Goal: Communication & Community: Answer question/provide support

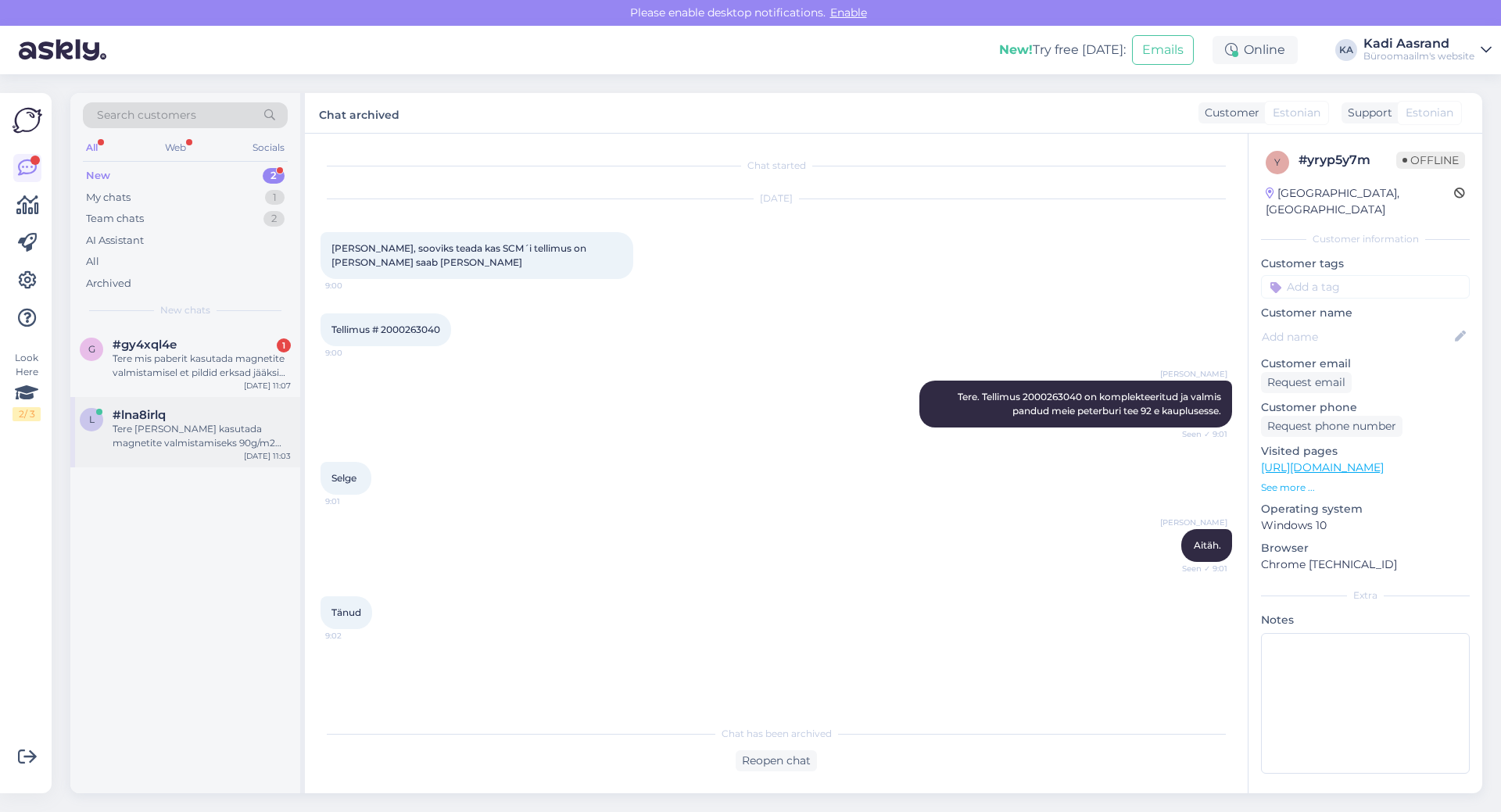
click at [193, 433] on div "Tere [PERSON_NAME] kasutada magnetite valmistamiseks 90g/m2 paberit et pildid o…" at bounding box center [201, 436] width 178 height 28
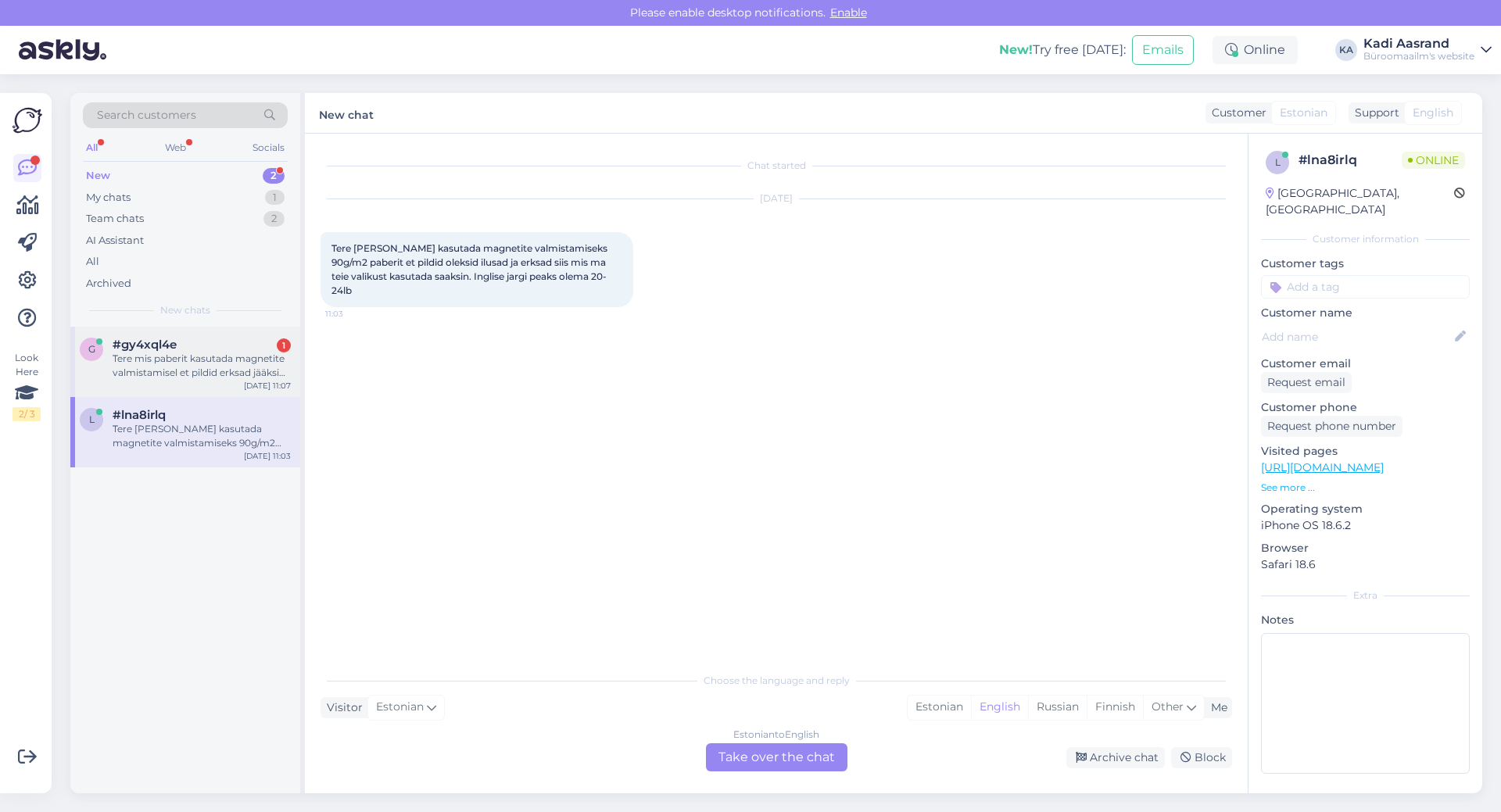
click at [161, 362] on div "Tere mis paberit kasutada magnetite valmistamisel et pildid erksad jääksid? Ing…" at bounding box center [201, 366] width 178 height 28
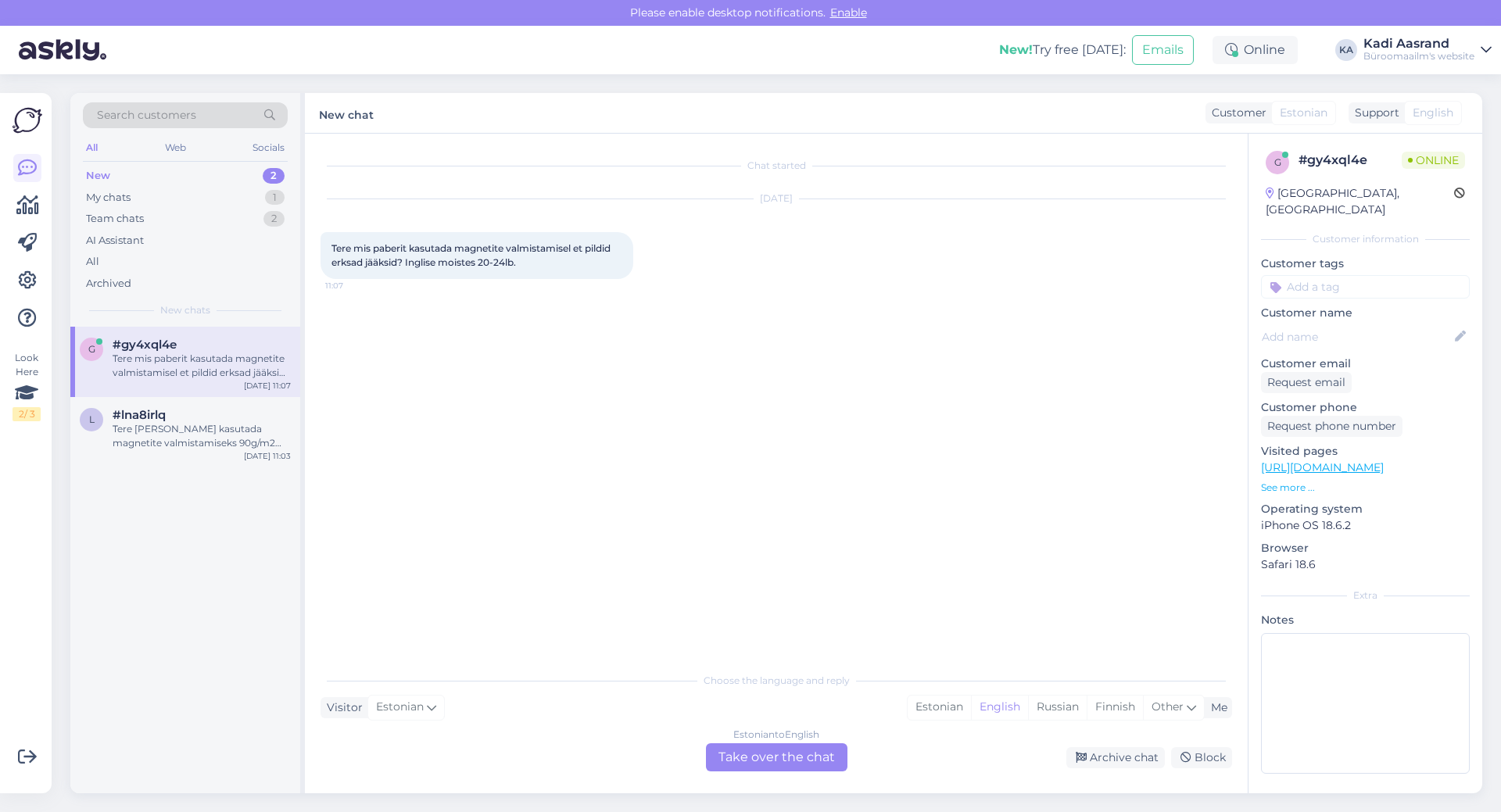
click at [143, 395] on div "g #gy4xql4e Tere mis paberit kasutada magnetite valmistamisel et pildid erksad …" at bounding box center [186, 362] width 230 height 71
click at [160, 443] on div "Tere [PERSON_NAME] kasutada magnetite valmistamiseks 90g/m2 paberit et pildid o…" at bounding box center [201, 436] width 178 height 28
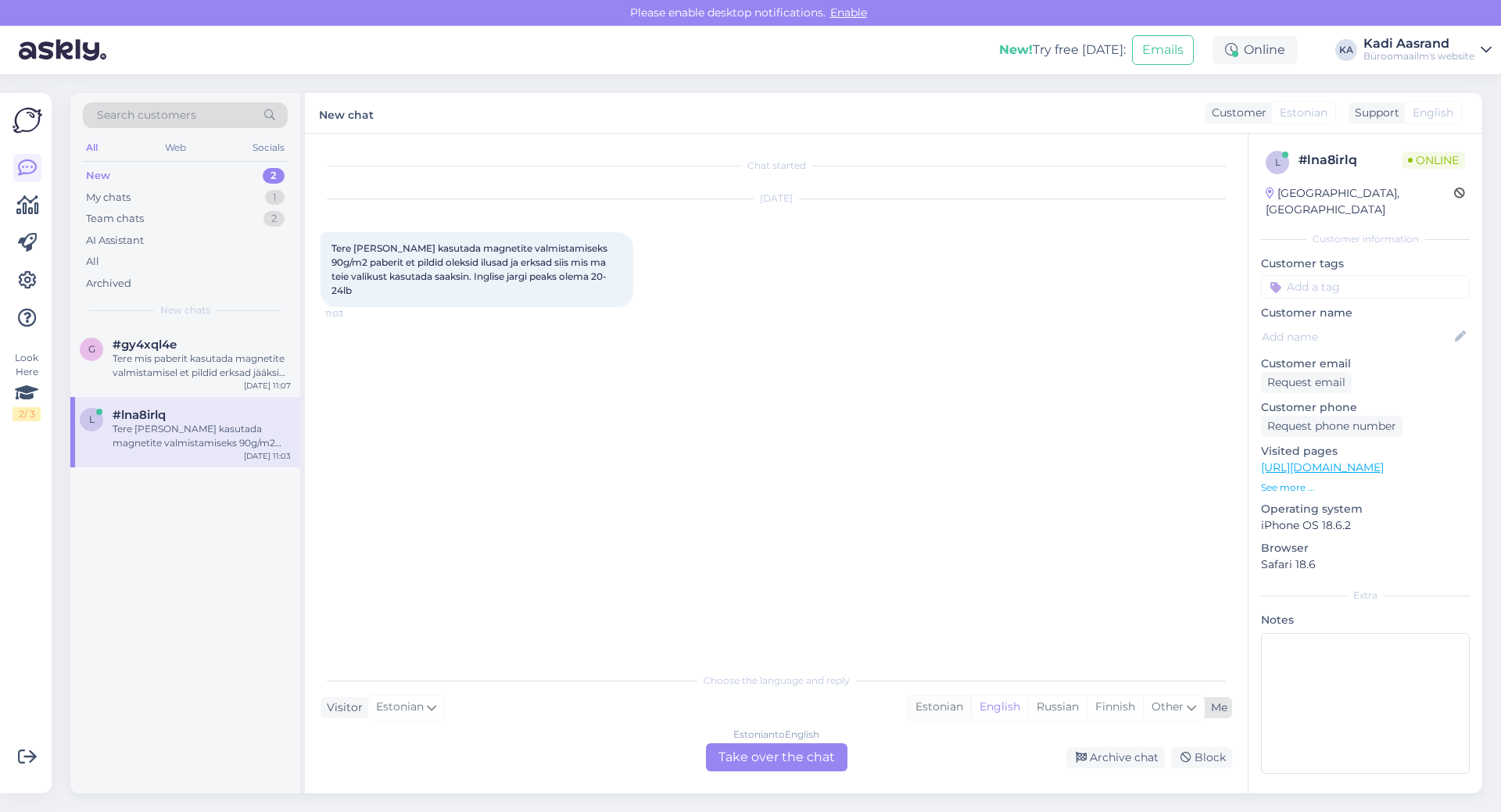
click at [939, 706] on div "Estonian" at bounding box center [939, 707] width 63 height 23
click at [820, 751] on div "Estonian to Estonian Take over the chat" at bounding box center [776, 758] width 141 height 28
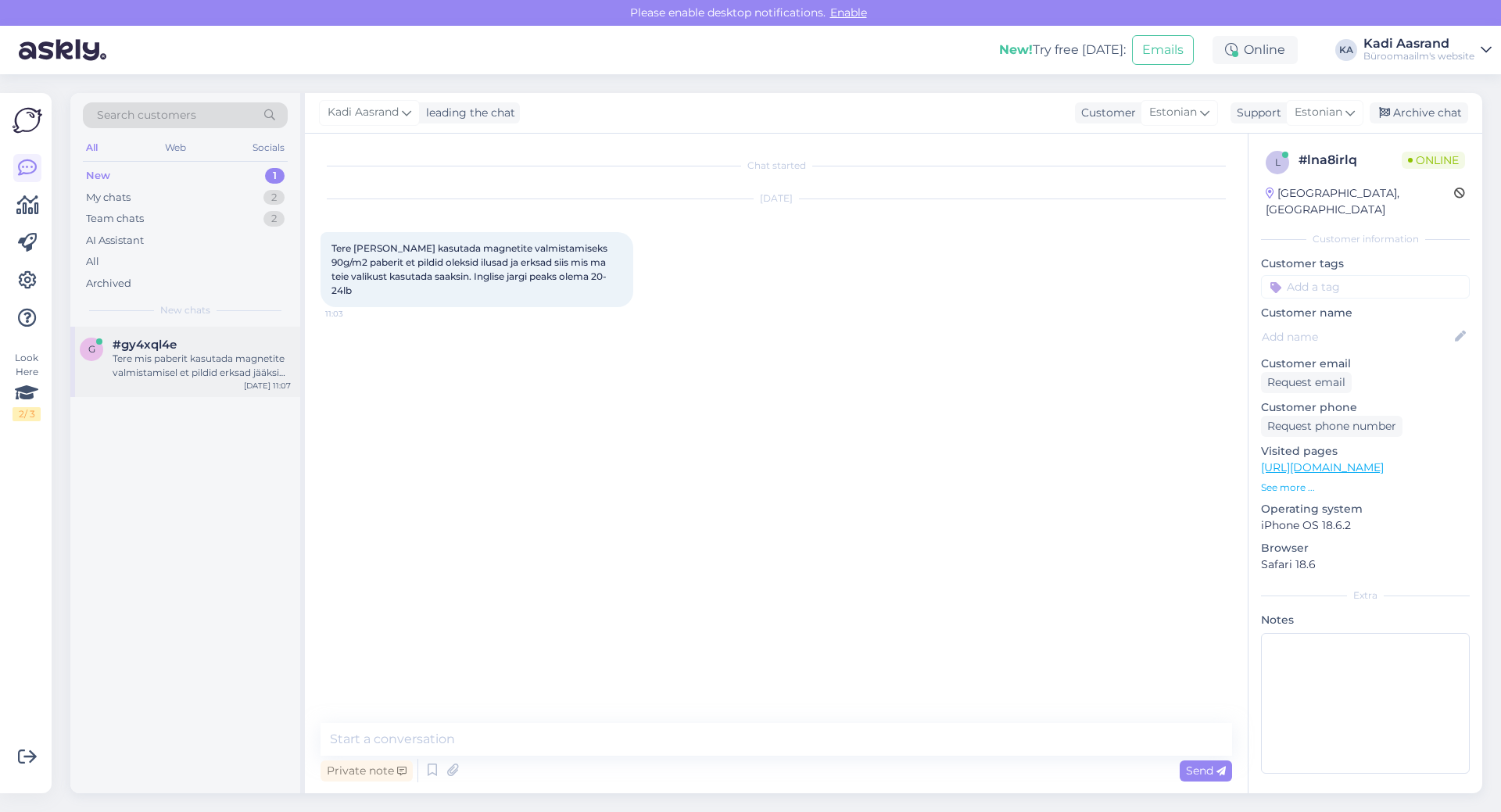
click at [217, 377] on div "Tere mis paberit kasutada magnetite valmistamisel et pildid erksad jääksid? Ing…" at bounding box center [201, 366] width 178 height 28
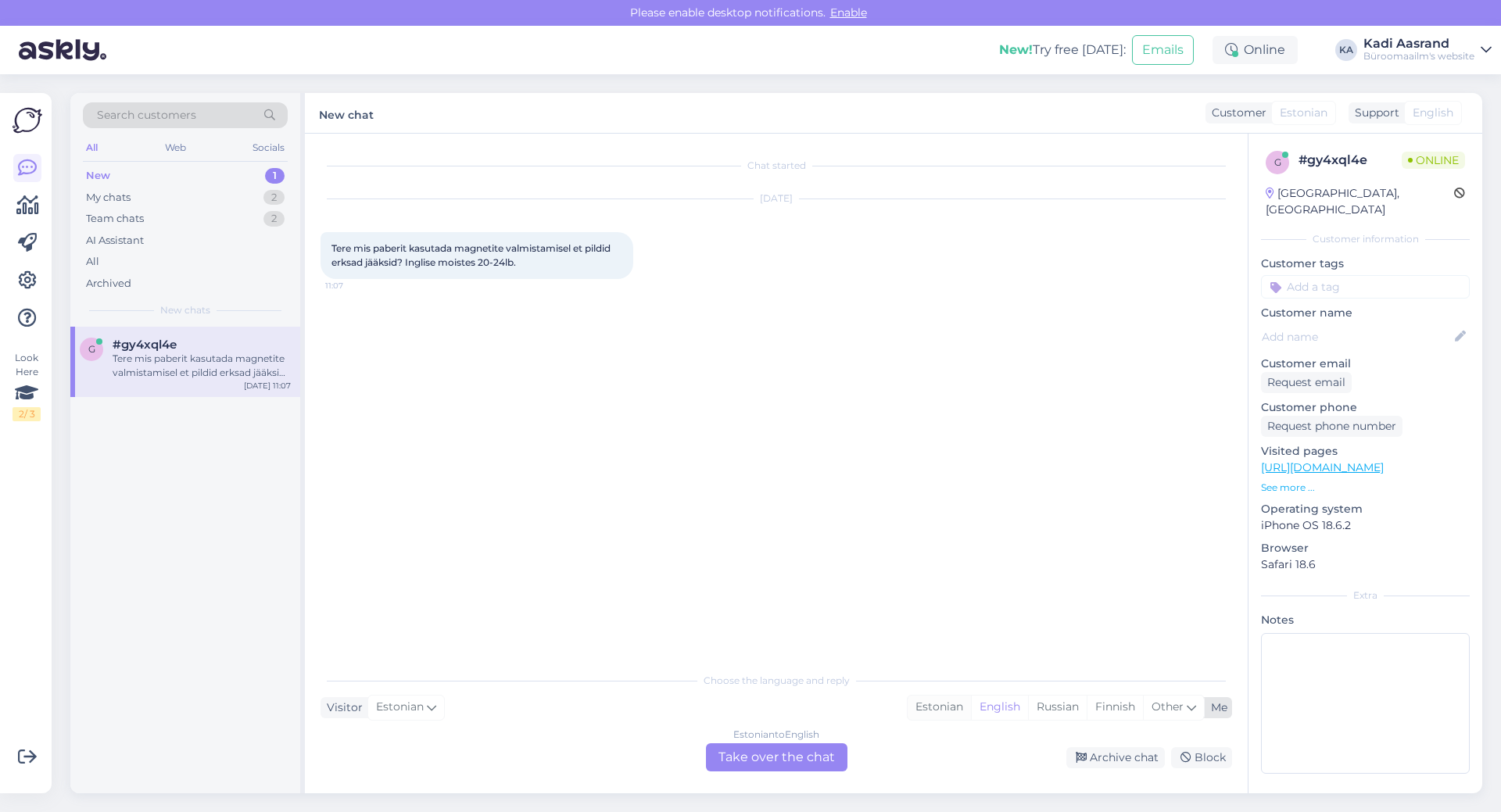
click at [929, 708] on div "Estonian" at bounding box center [939, 707] width 63 height 23
click at [800, 755] on div "Estonian to Estonian Take over the chat" at bounding box center [776, 758] width 141 height 28
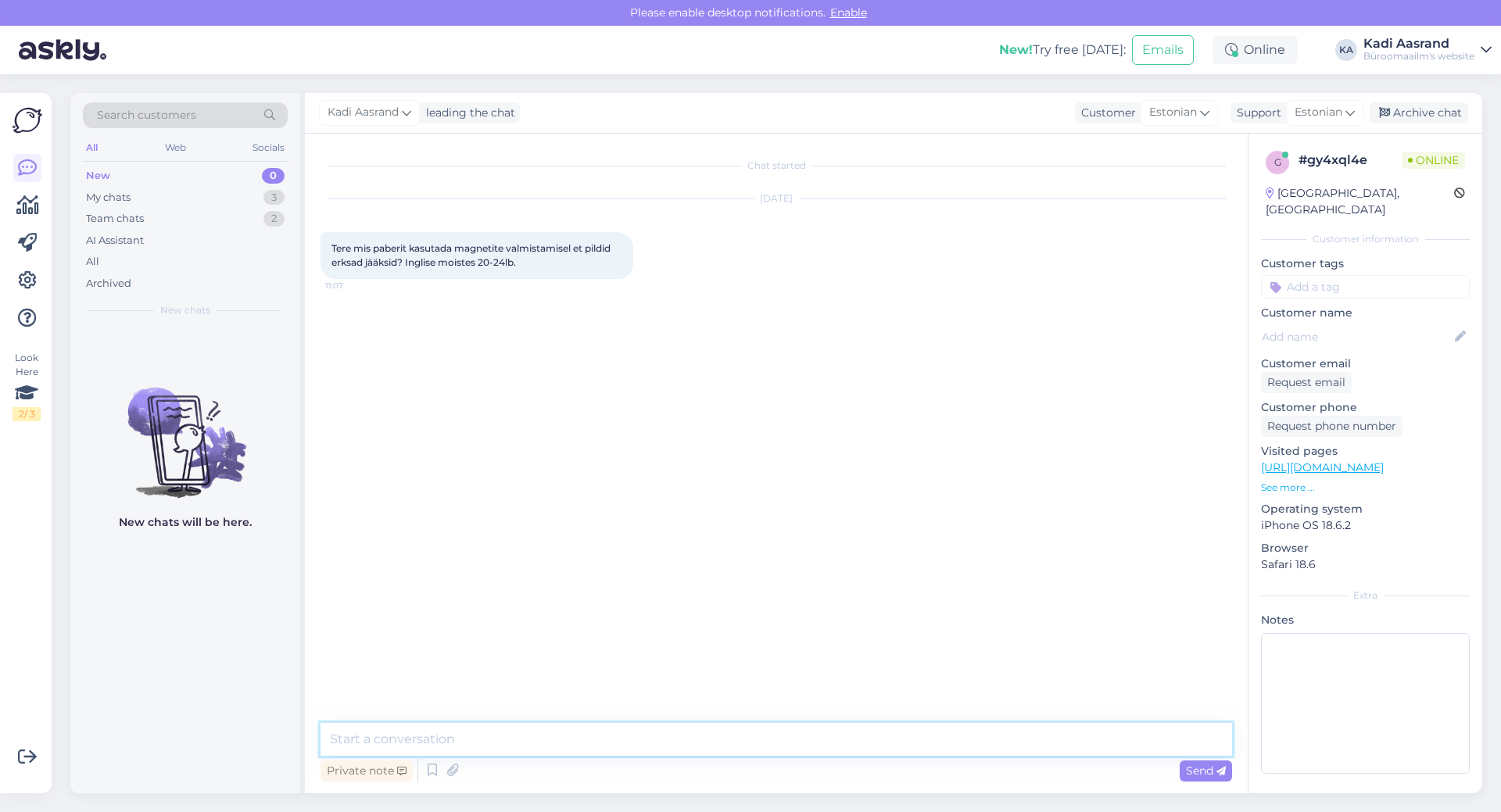
click at [455, 749] on textarea at bounding box center [776, 739] width 912 height 32
paste textarea "[URL][DOMAIN_NAME]"
type textarea "Tere, oleks pakkuda sellist paberit [URL][DOMAIN_NAME]"
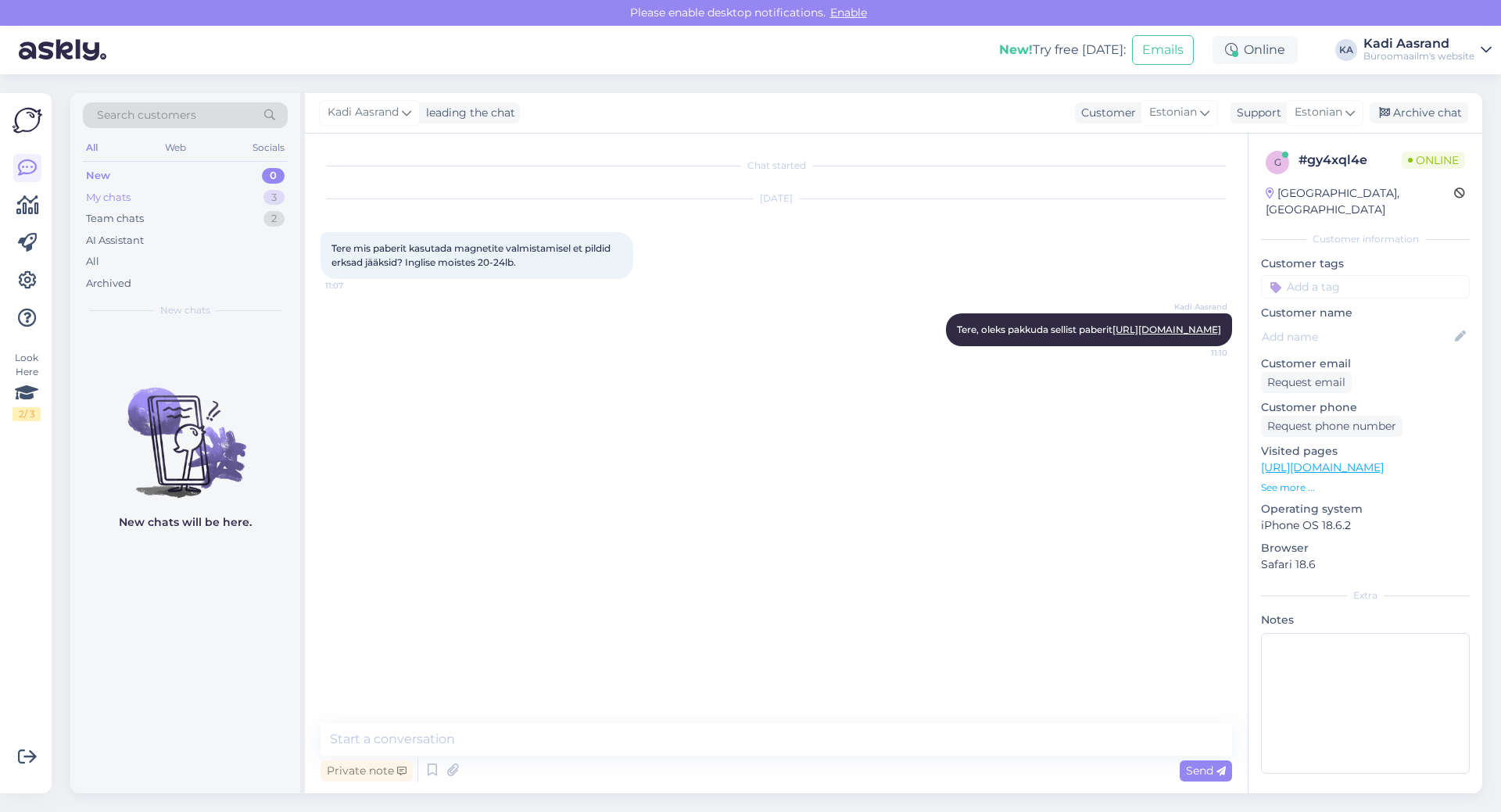
click at [165, 198] on div "My chats 3" at bounding box center [186, 198] width 205 height 22
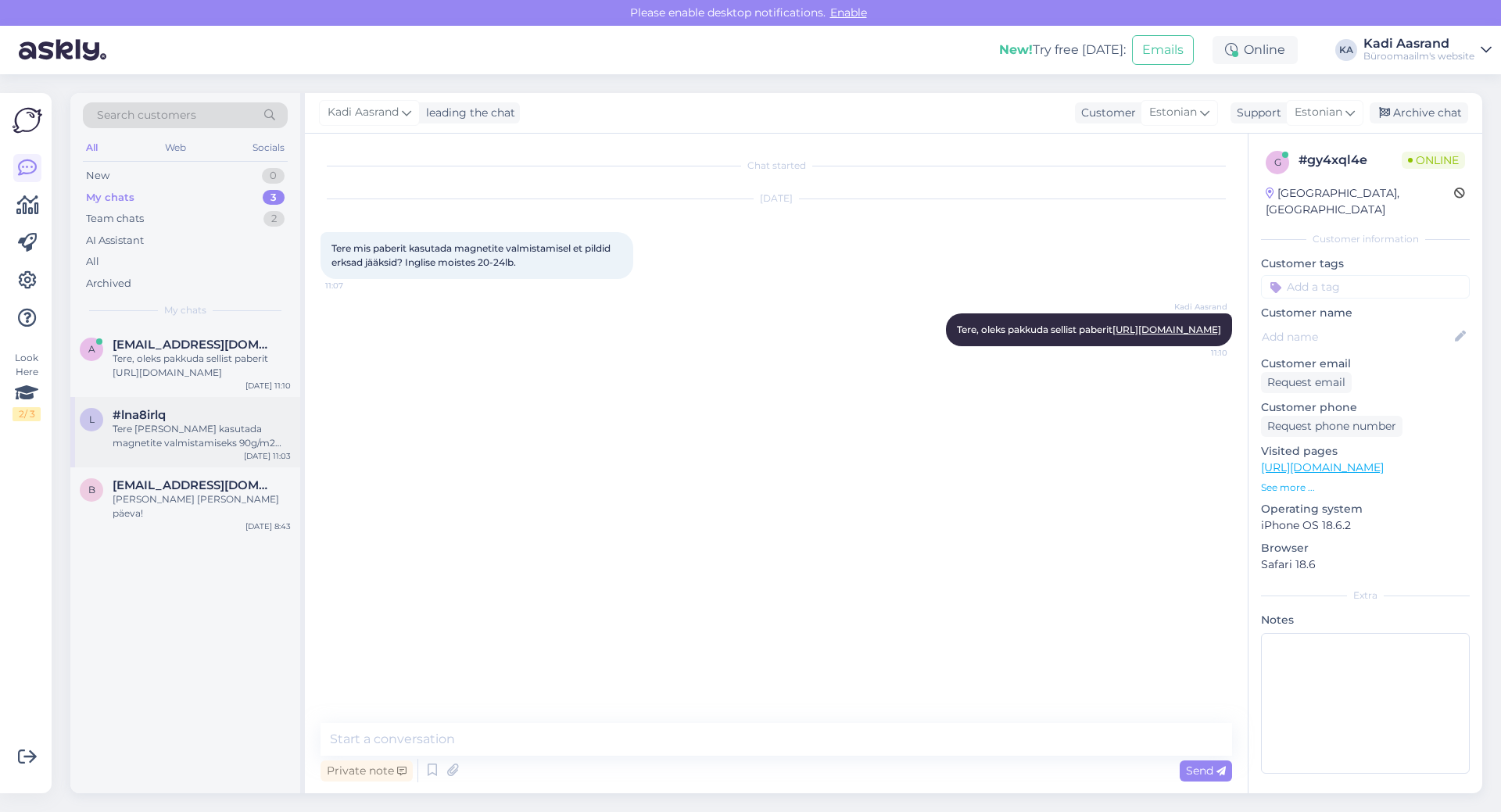
click at [180, 434] on div "Tere [PERSON_NAME] kasutada magnetite valmistamiseks 90g/m2 paberit et pildid o…" at bounding box center [201, 436] width 178 height 28
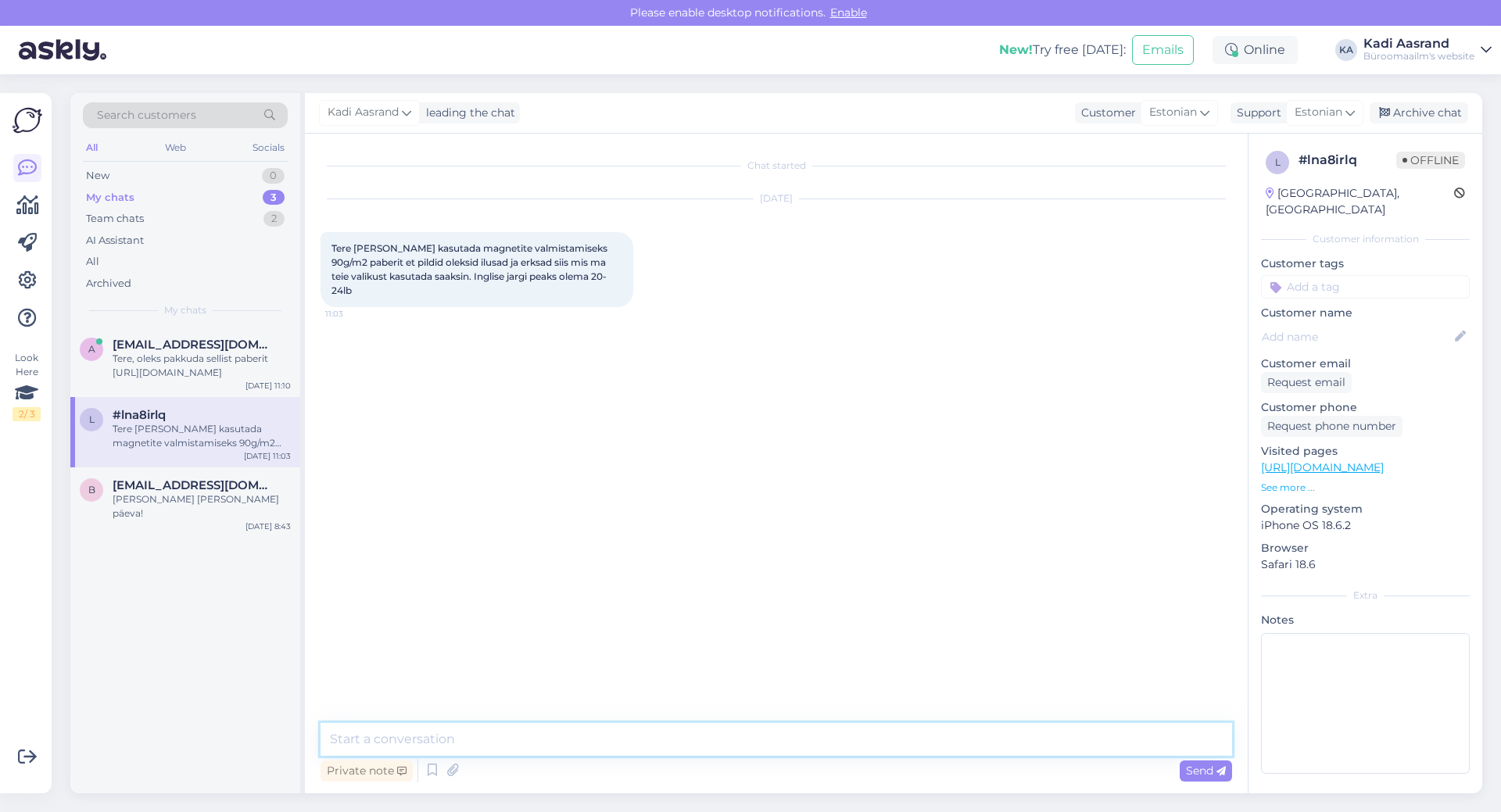
click at [523, 738] on textarea at bounding box center [776, 739] width 912 height 32
paste textarea "[URL][DOMAIN_NAME]"
type textarea "Tere, pakume sellist paberit [URL][DOMAIN_NAME]"
click at [218, 378] on div "Tere, oleks pakkuda sellist paberit [URL][DOMAIN_NAME]" at bounding box center [201, 366] width 178 height 28
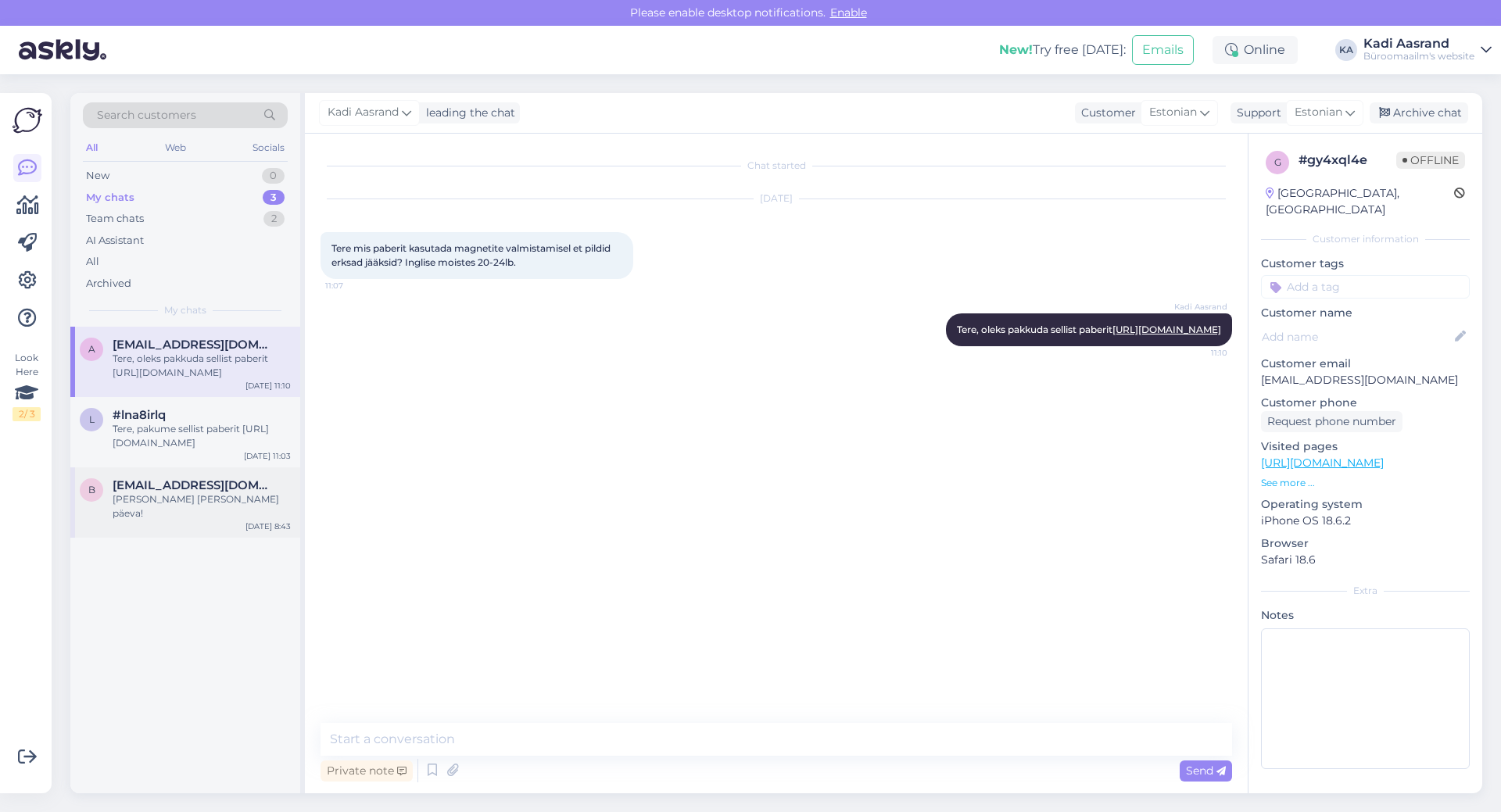
click at [228, 511] on div "b [EMAIL_ADDRESS][DOMAIN_NAME] [PERSON_NAME] [PERSON_NAME] päeva! [DATE] 8:43" at bounding box center [186, 503] width 230 height 71
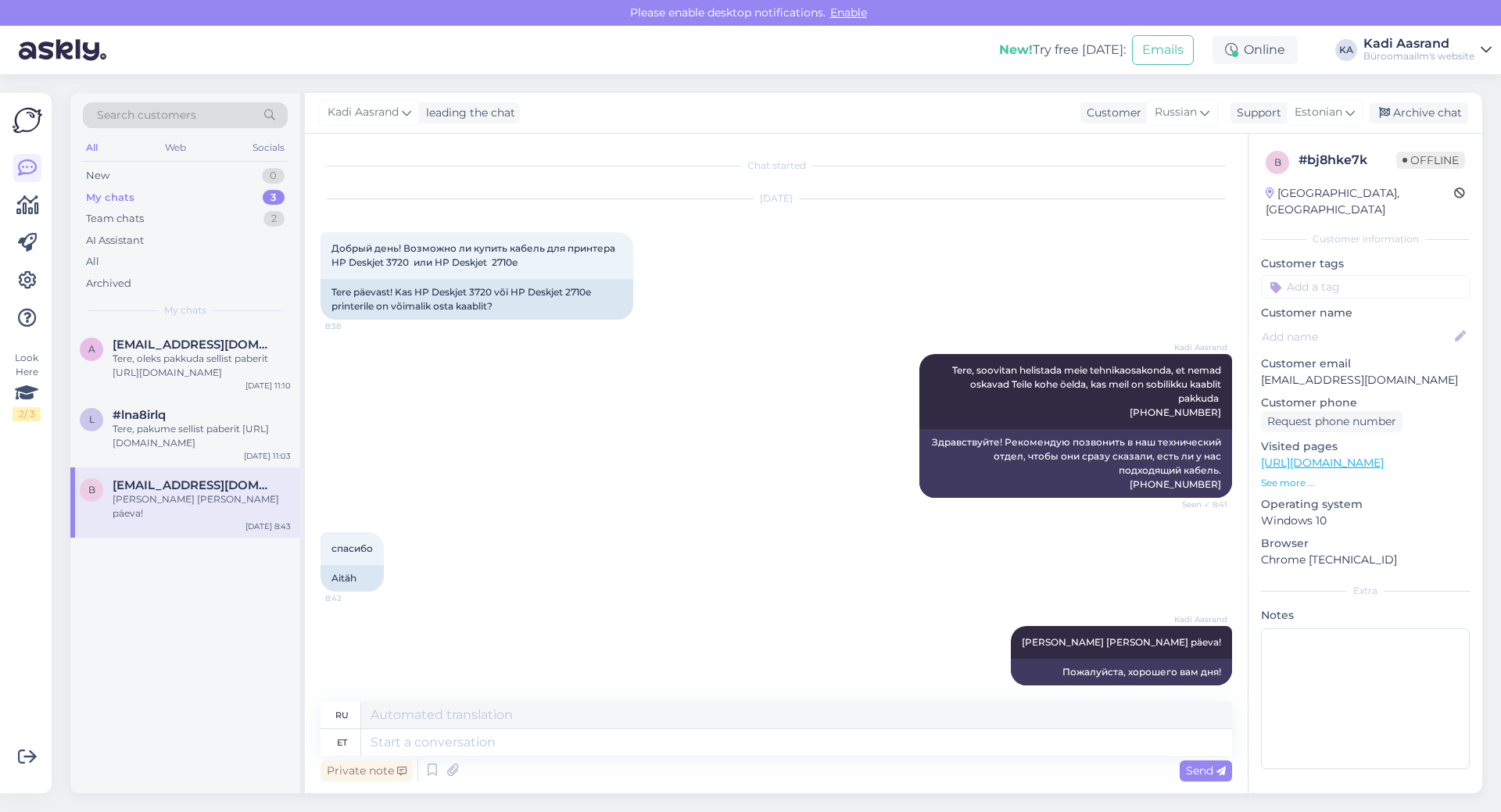
scroll to position [15, 0]
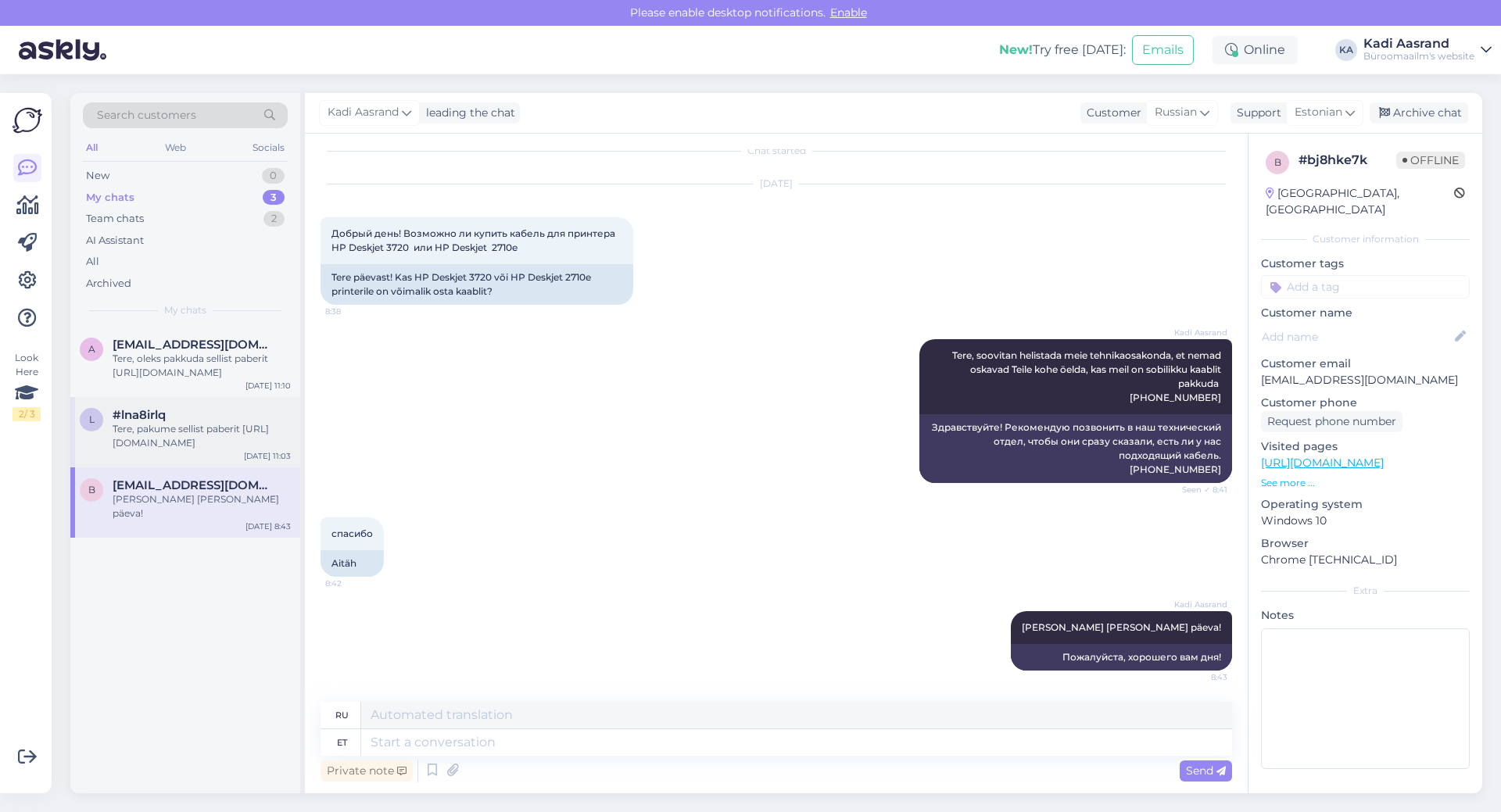
click at [144, 428] on div "Tere, pakume sellist paberit [URL][DOMAIN_NAME]" at bounding box center [201, 436] width 178 height 28
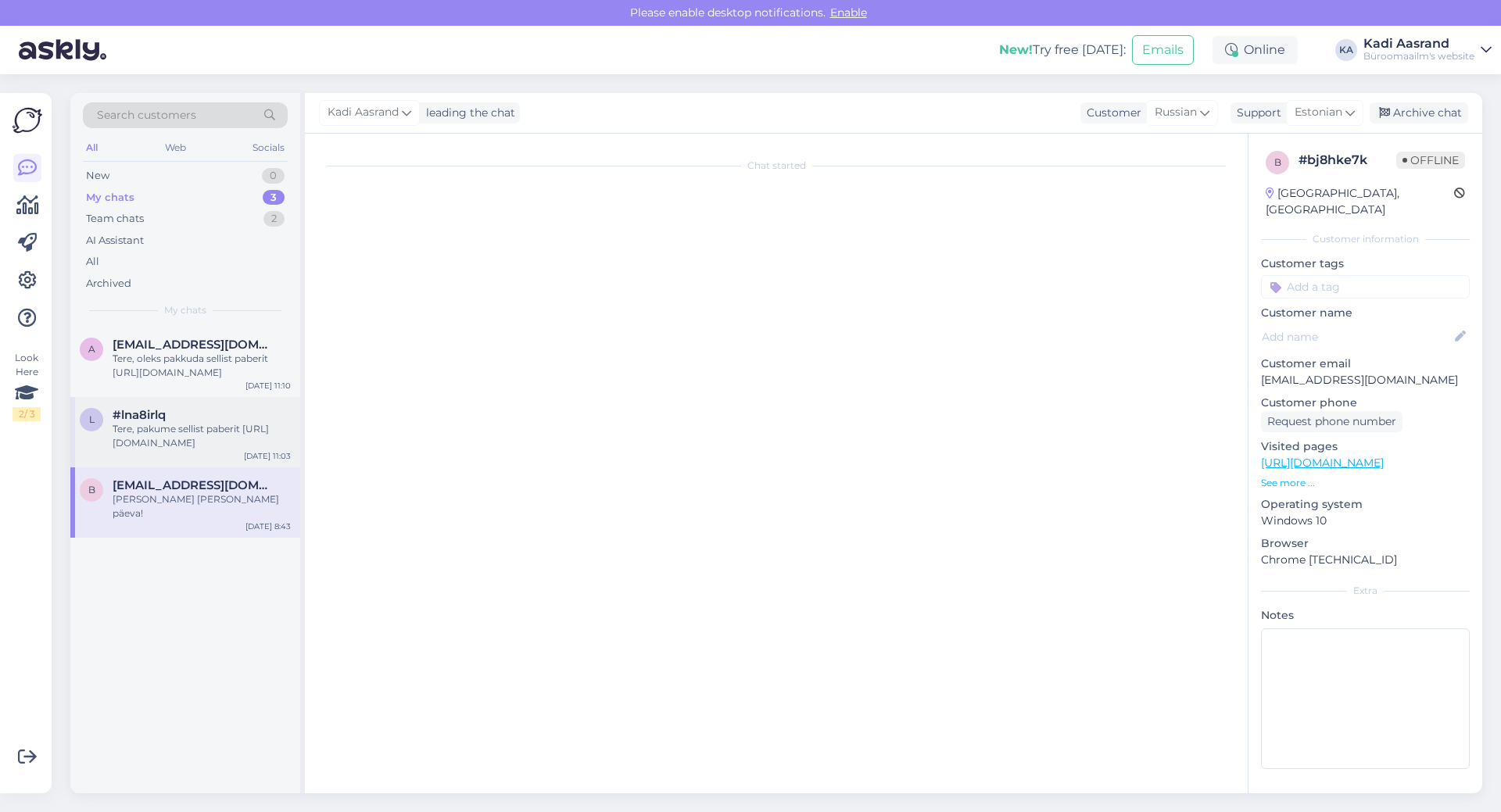
scroll to position [0, 0]
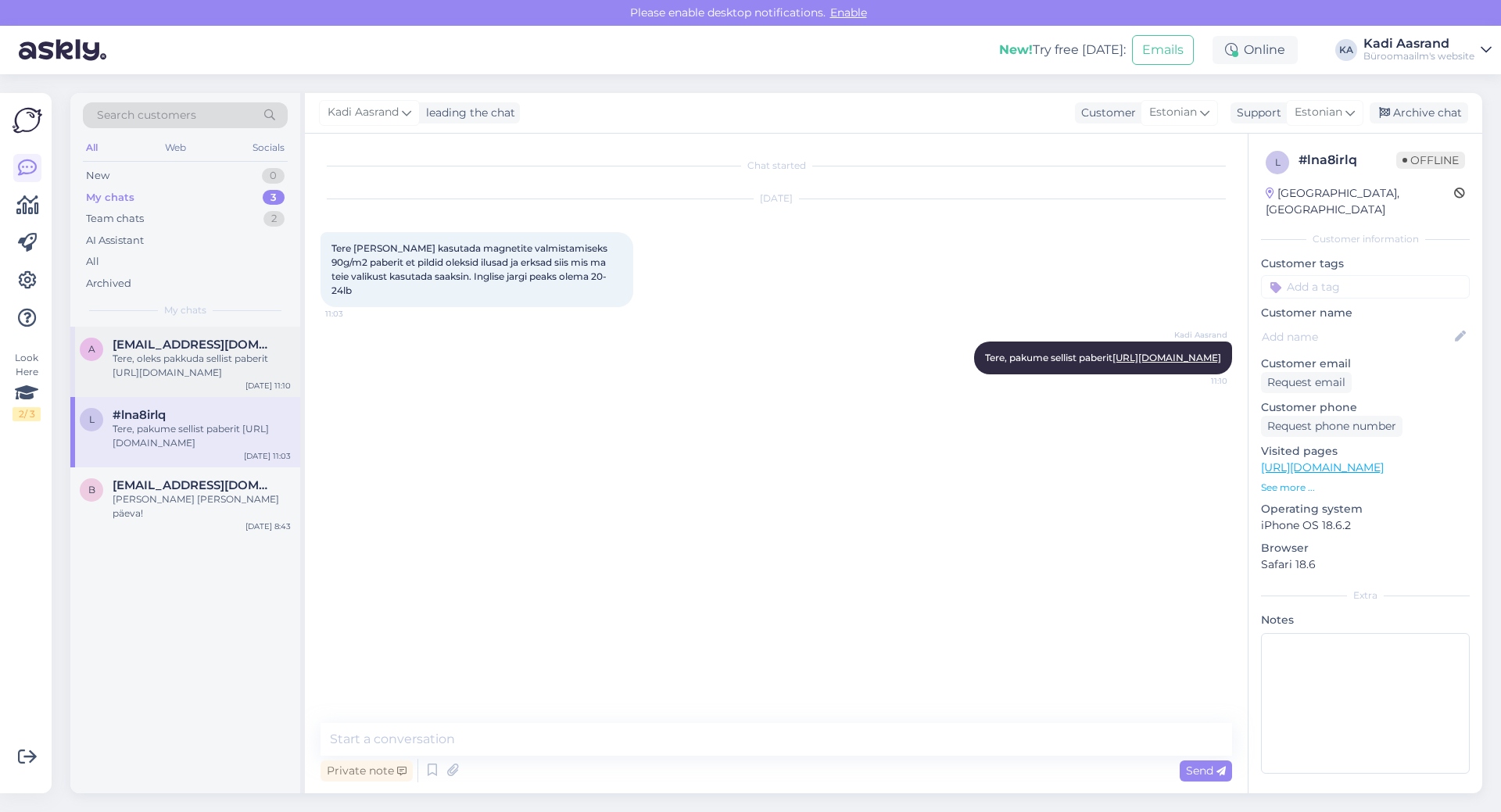
click at [149, 354] on div "Tere, oleks pakkuda sellist paberit [URL][DOMAIN_NAME]" at bounding box center [201, 366] width 178 height 28
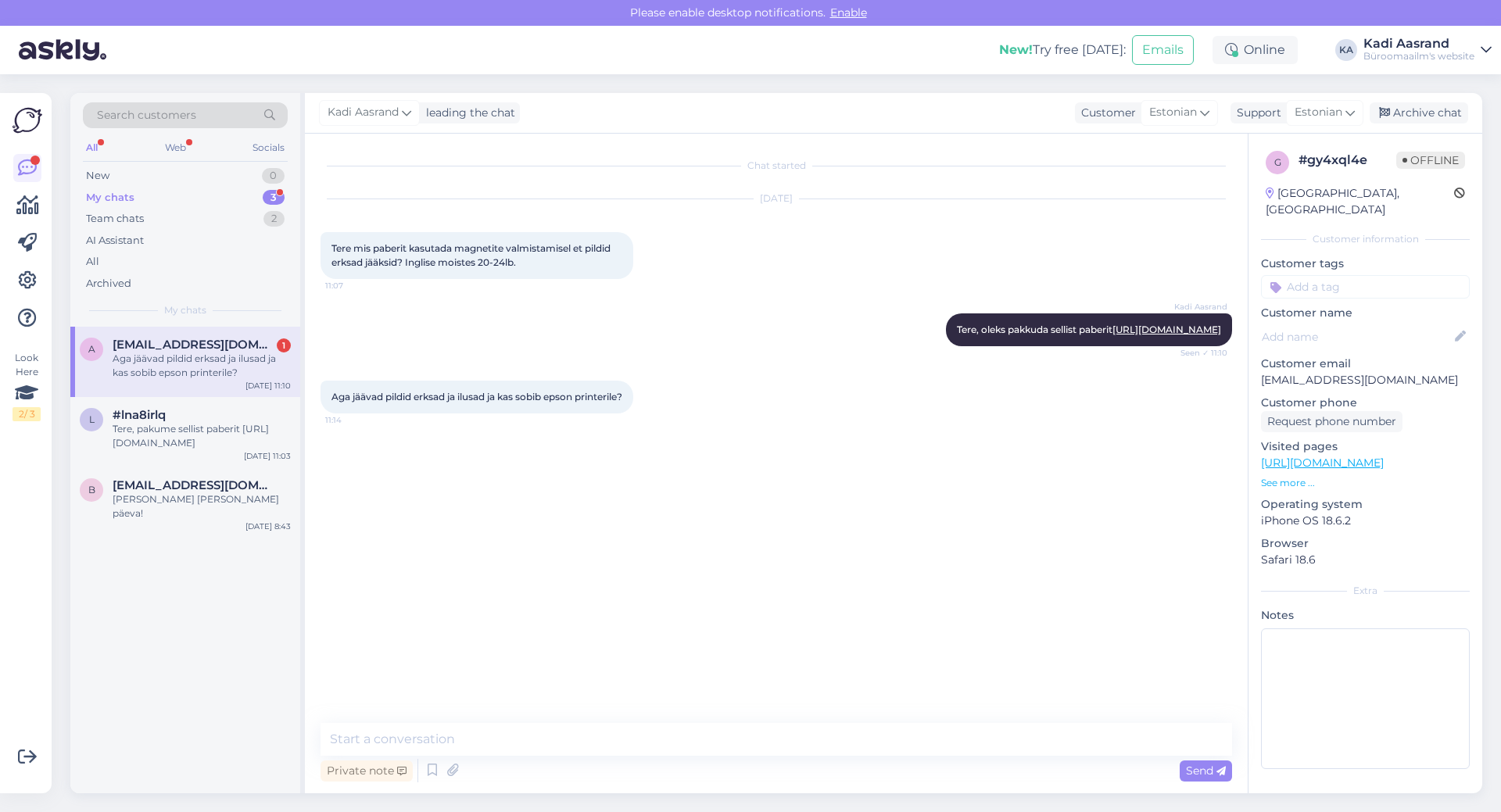
click at [706, 558] on div "Chat started [DATE] Tere mis paberit kasutada magnetite valmistamisel et pildid…" at bounding box center [783, 428] width 926 height 560
click at [616, 753] on textarea at bounding box center [776, 739] width 912 height 32
type textarea "Peaks sobima kõigile printeritele."
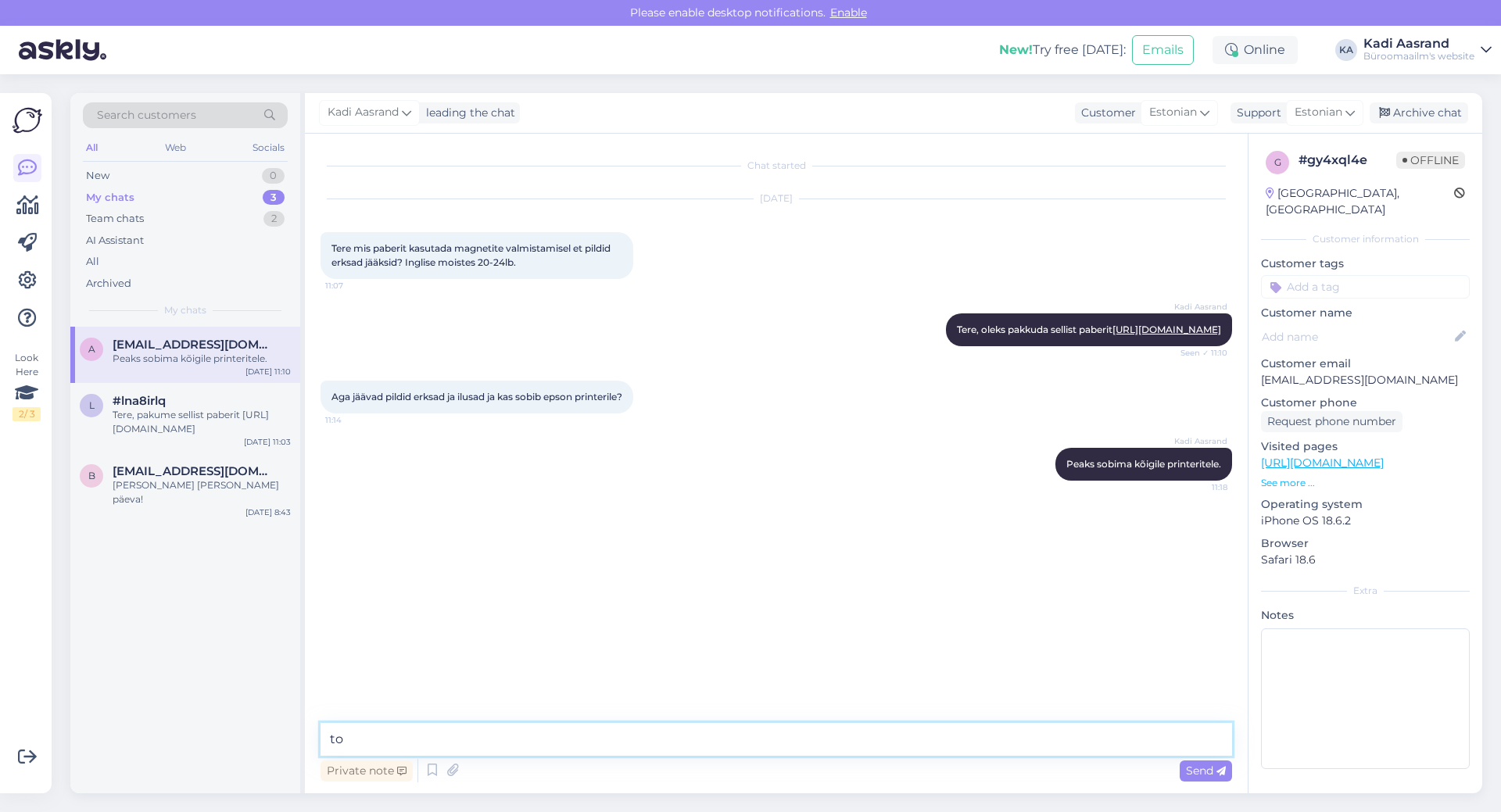
type textarea "t"
type textarea "n"
paste textarea "Image Digicolor on välja töötatud vastavalt uute digitrükiseadmete nõudmistele.…"
type textarea "toote kirjeldus lubab järgmist, Image Digicolor on välja töötatud vastavalt uut…"
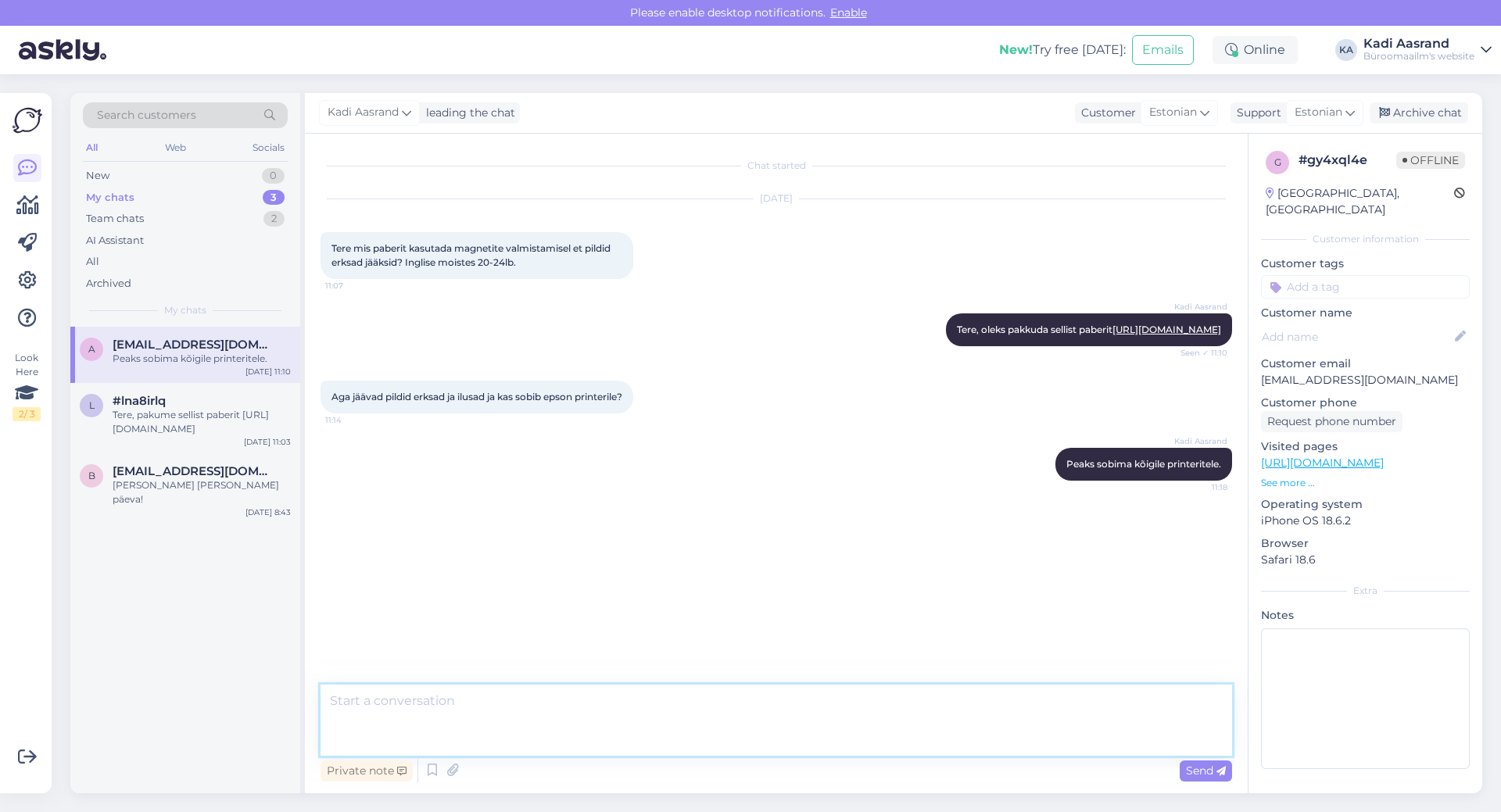
scroll to position [11, 0]
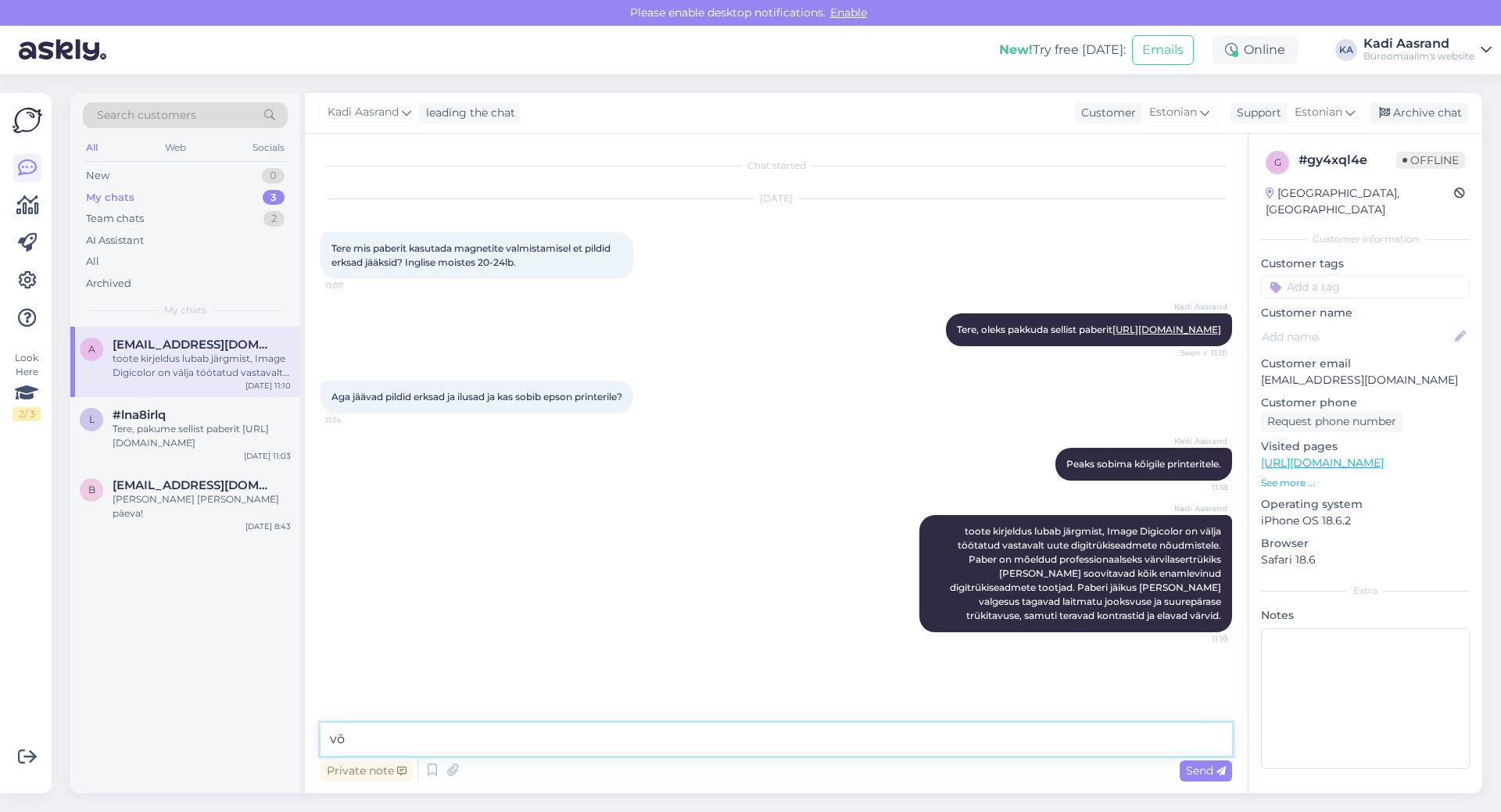
type textarea "v"
